Goal: Register for event/course

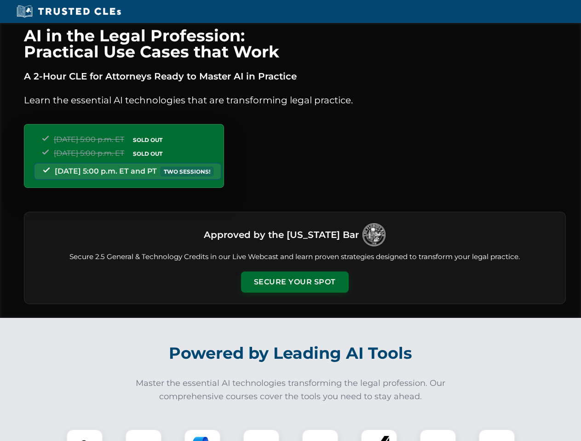
click at [294, 282] on button "Secure Your Spot" at bounding box center [295, 282] width 108 height 21
click at [85, 435] on img at bounding box center [84, 447] width 27 height 27
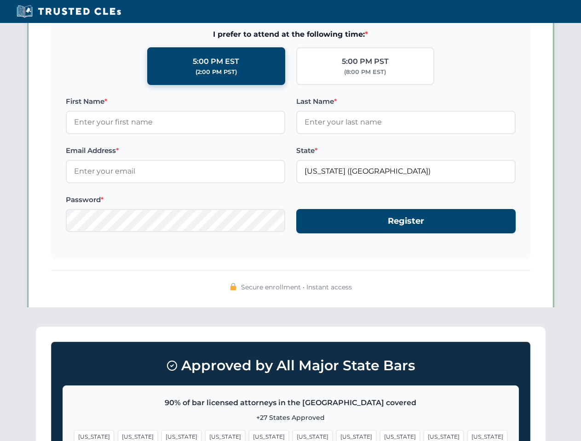
click at [336, 435] on span "[US_STATE]" at bounding box center [356, 436] width 40 height 13
click at [423, 435] on span "[US_STATE]" at bounding box center [443, 436] width 40 height 13
